Goal: Task Accomplishment & Management: Manage account settings

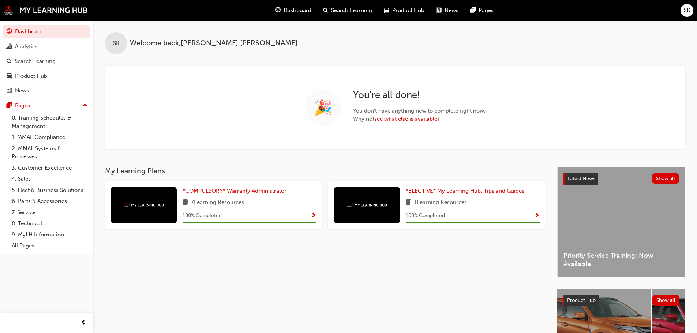
click at [685, 12] on span "SK" at bounding box center [687, 10] width 6 height 8
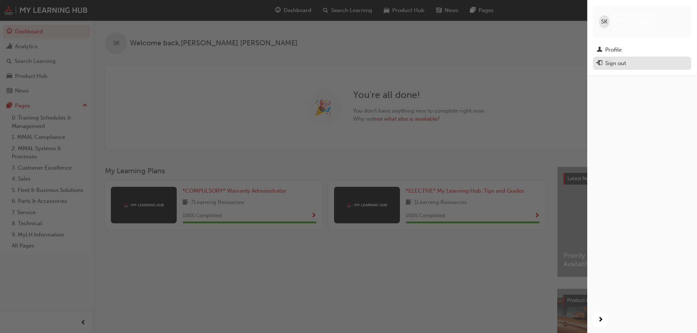
click at [621, 59] on div "Sign out" at bounding box center [615, 63] width 21 height 8
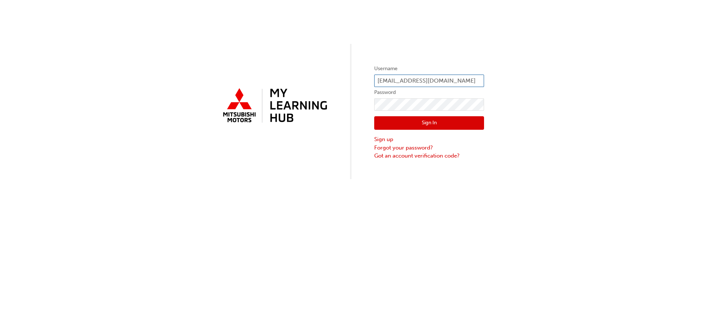
click at [475, 81] on input "finance@flightmotors.com.au" at bounding box center [429, 81] width 110 height 12
type input "0005002541"
click at [438, 123] on button "Sign In" at bounding box center [429, 123] width 110 height 14
